Goal: Transaction & Acquisition: Subscribe to service/newsletter

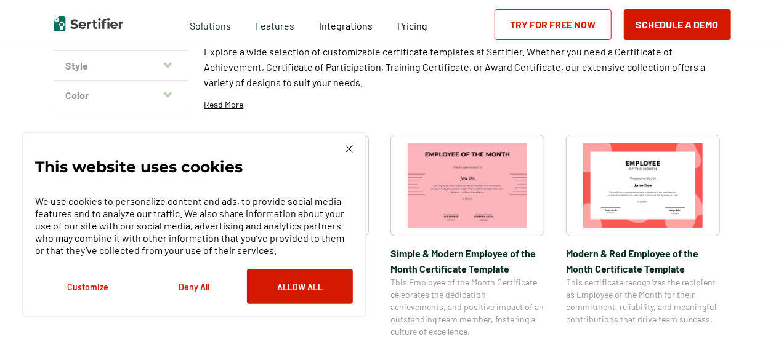
scroll to position [138, 0]
click at [351, 152] on img at bounding box center [348, 148] width 7 height 7
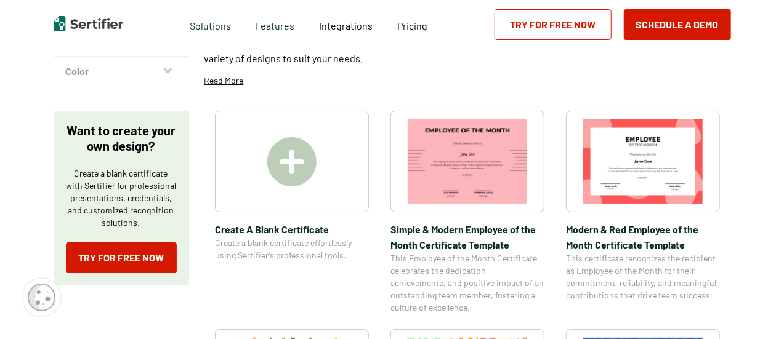
scroll to position [160, 0]
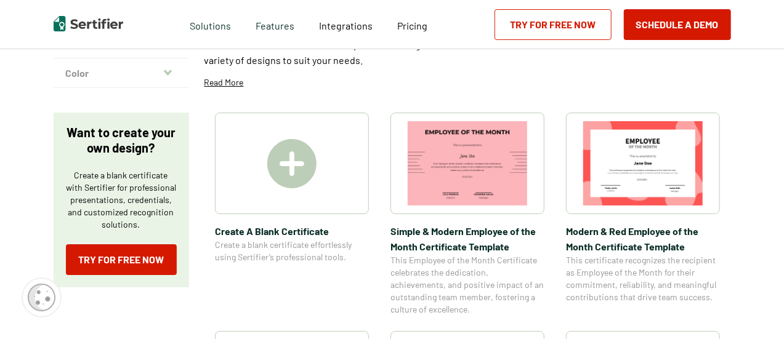
click at [322, 199] on div at bounding box center [292, 164] width 154 height 102
click at [285, 169] on img at bounding box center [291, 163] width 49 height 49
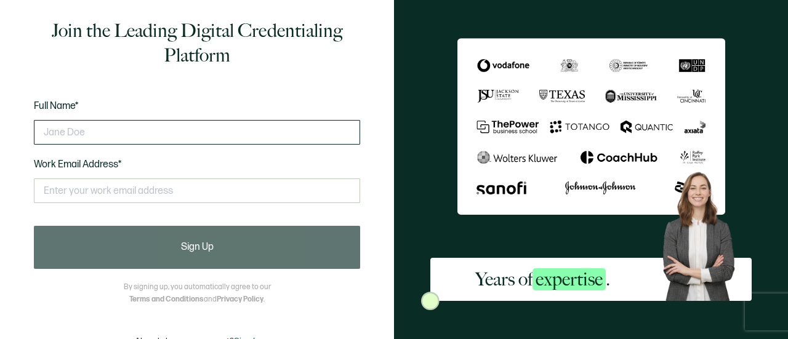
click at [264, 129] on input "text" at bounding box center [197, 132] width 326 height 25
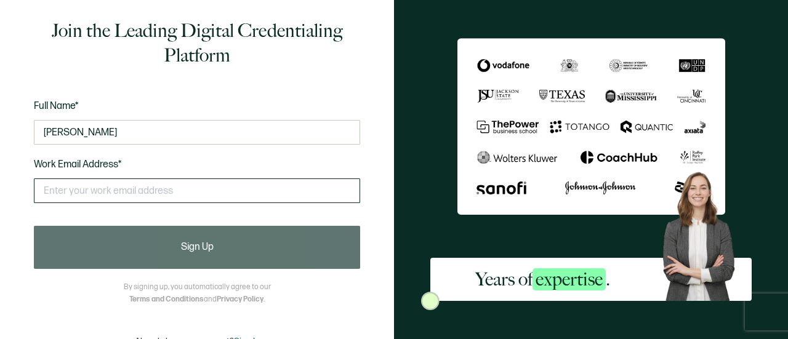
type input "[PERSON_NAME]"
click at [278, 187] on input "text" at bounding box center [197, 191] width 326 height 25
type input "[EMAIL_ADDRESS][US_STATE][DOMAIN_NAME]"
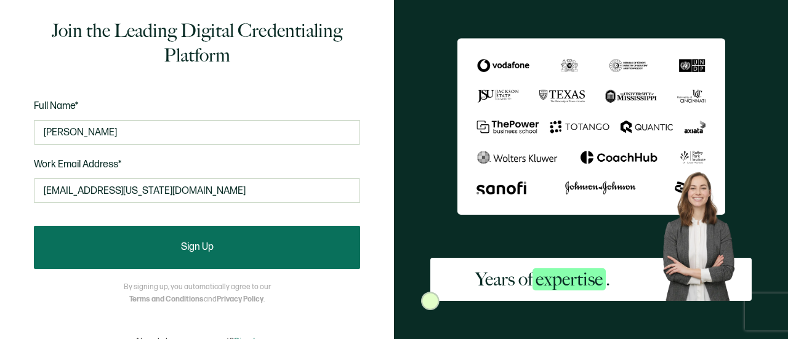
click at [246, 245] on button "Sign Up" at bounding box center [197, 247] width 326 height 43
